Goal: Task Accomplishment & Management: Complete application form

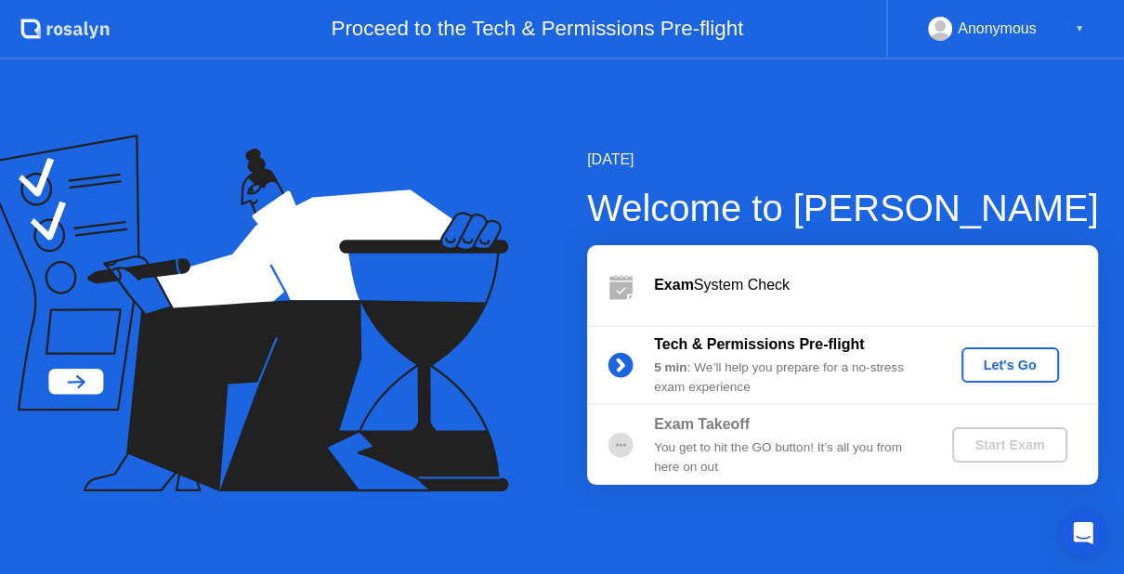
click at [1029, 364] on div "Let's Go" at bounding box center [1010, 365] width 83 height 15
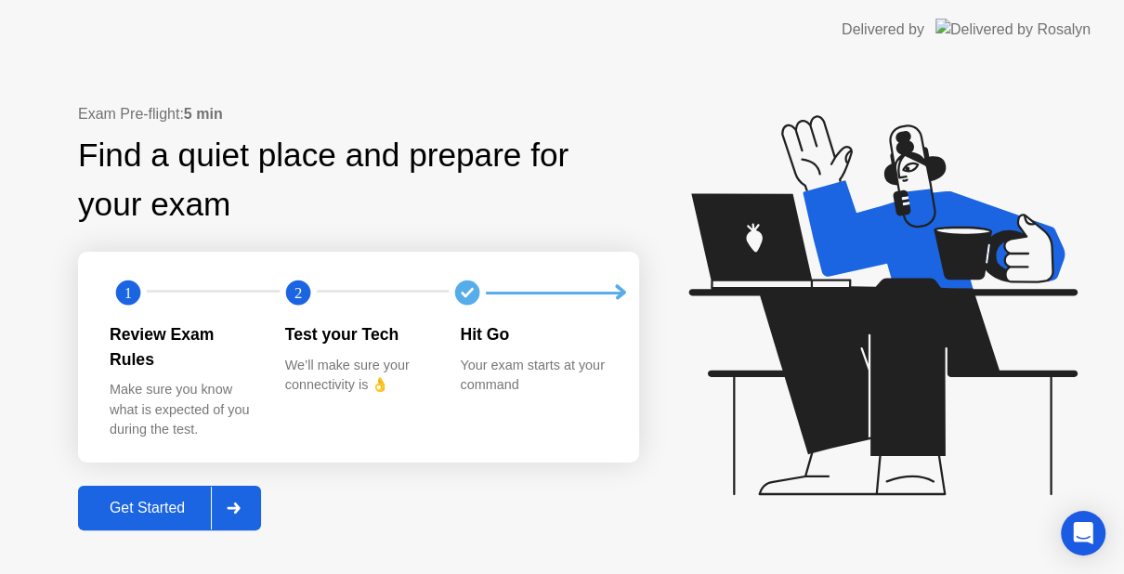
click at [128, 500] on div "Get Started" at bounding box center [147, 508] width 127 height 17
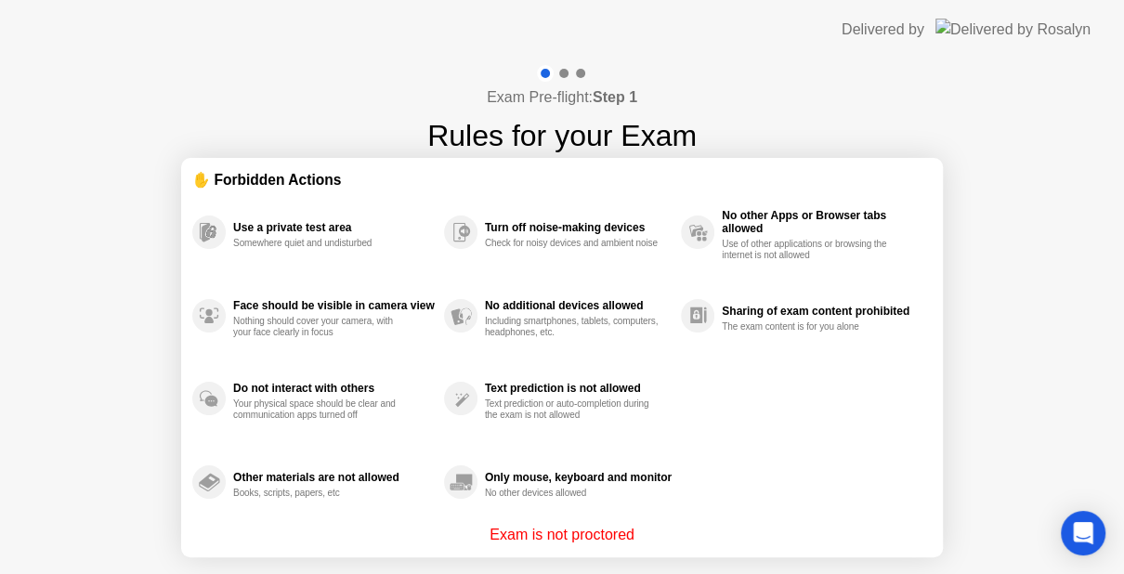
click at [664, 500] on div "Only mouse, keyboard and monitor No other devices allowed" at bounding box center [562, 482] width 237 height 84
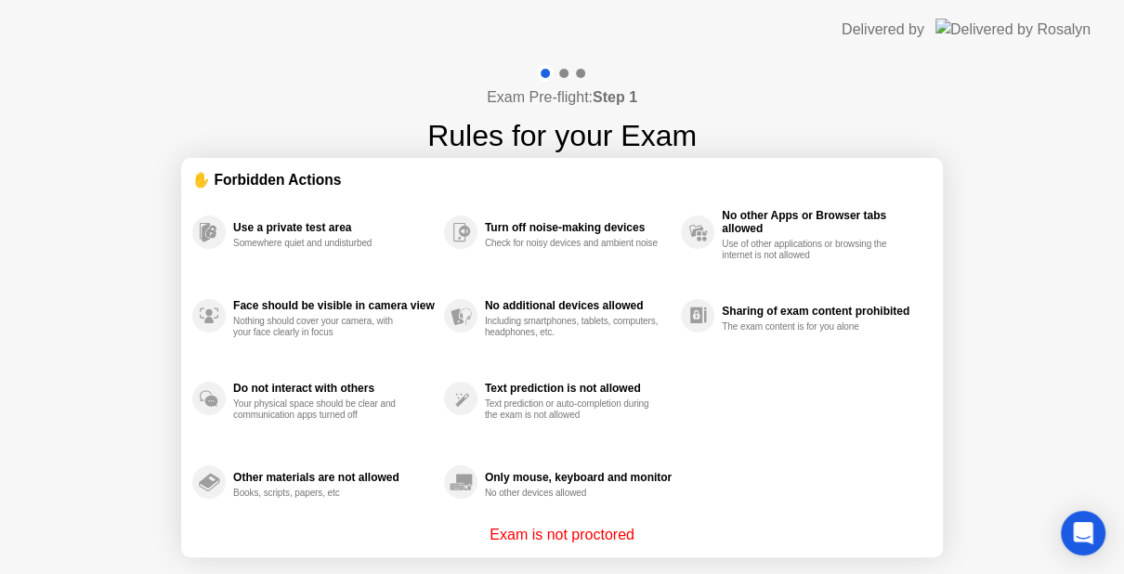
click at [664, 500] on div "Only mouse, keyboard and monitor No other devices allowed" at bounding box center [562, 482] width 237 height 84
click at [502, 399] on div "Text prediction or auto-completion during the exam is not allowed" at bounding box center [573, 409] width 176 height 22
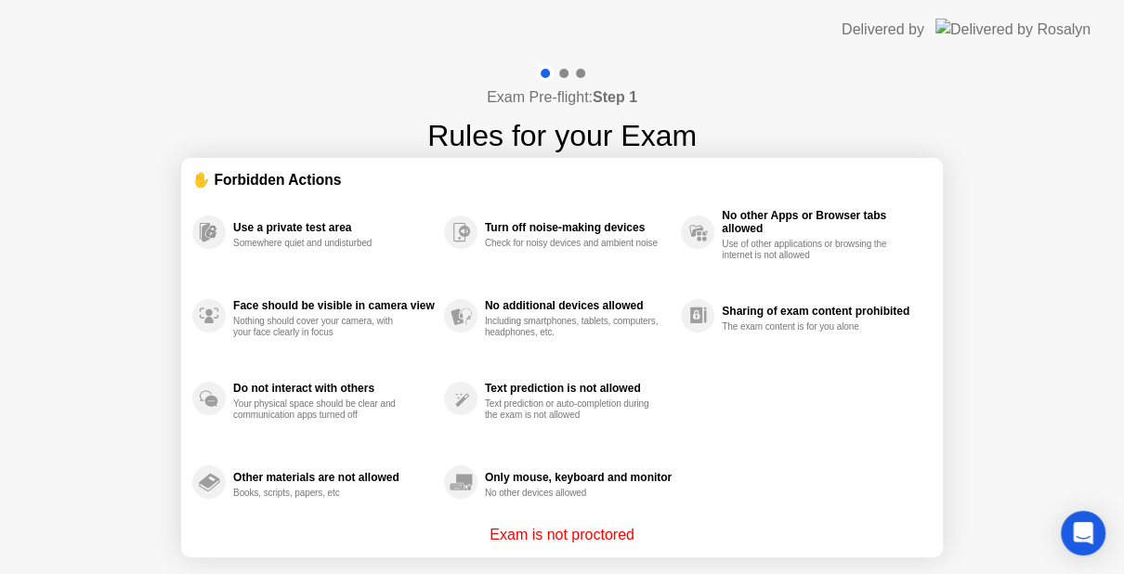
click at [502, 399] on div "Text prediction or auto-completion during the exam is not allowed" at bounding box center [573, 409] width 176 height 22
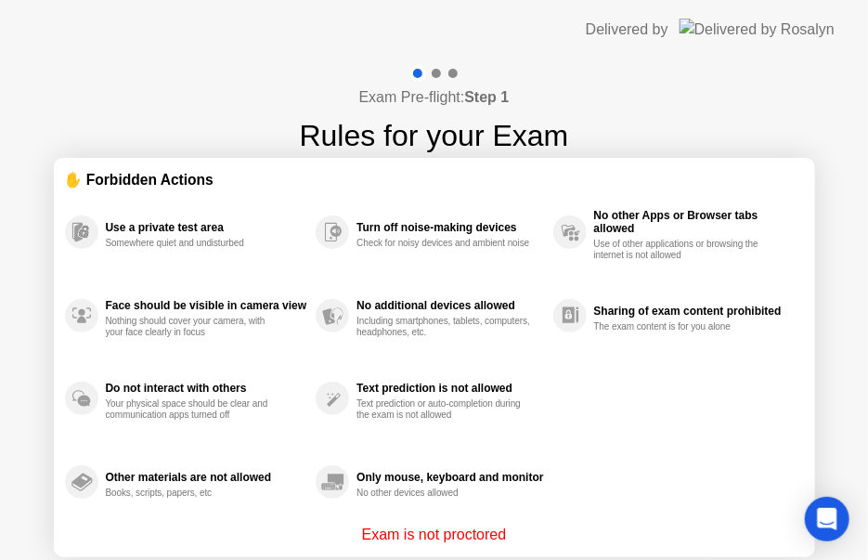
click at [623, 166] on section "✋ Forbidden Actions Use a private test area Somewhere quiet and undisturbed Fac…" at bounding box center [435, 357] width 762 height 399
click at [532, 322] on div "Including smartphones, tablets, computers, headphones, etc." at bounding box center [445, 327] width 176 height 22
click at [564, 375] on div "Use a private test area Somewhere quiet and undisturbed Face should be visible …" at bounding box center [434, 356] width 739 height 333
